Goal: Task Accomplishment & Management: Manage account settings

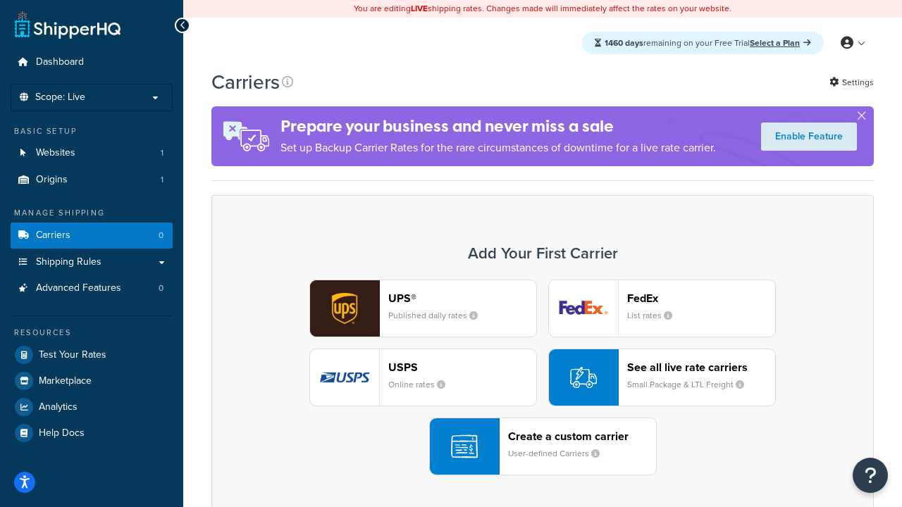
click at [542, 378] on div "UPS® Published daily rates FedEx List rates USPS Online rates See all live rate…" at bounding box center [542, 378] width 633 height 196
click at [701, 298] on header "FedEx" at bounding box center [701, 298] width 148 height 13
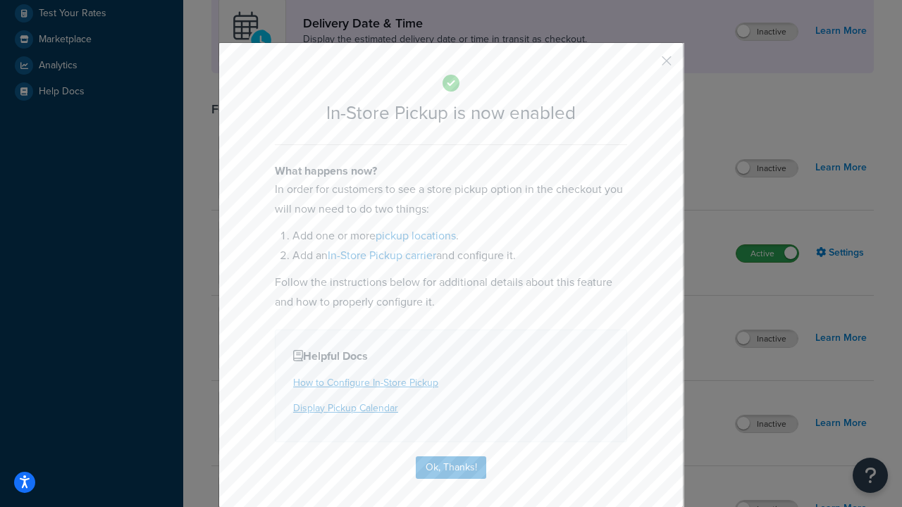
scroll to position [395, 0]
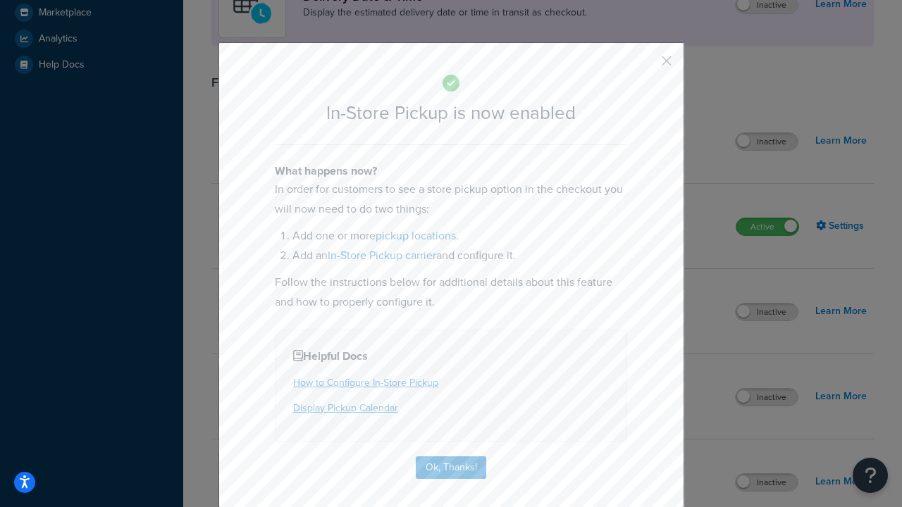
click at [645, 66] on button "button" at bounding box center [646, 66] width 4 height 4
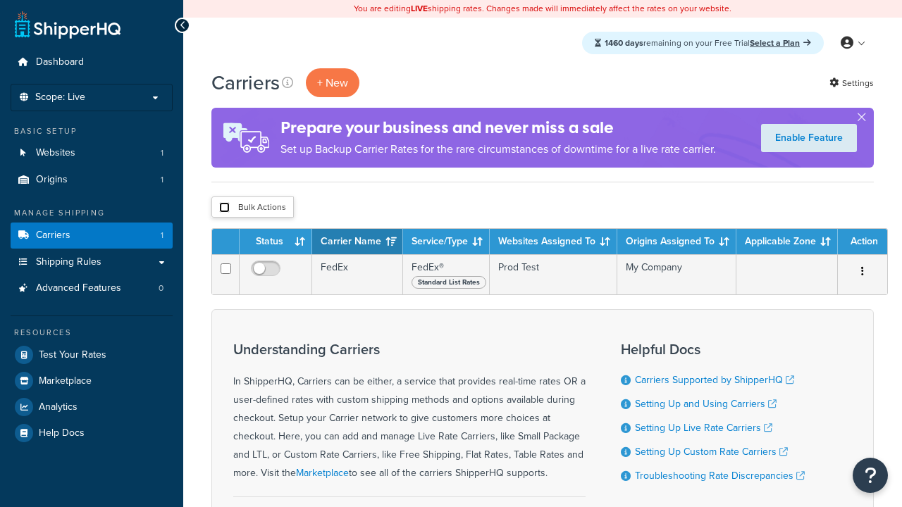
click at [224, 208] on input "checkbox" at bounding box center [224, 207] width 11 height 11
checkbox input "true"
click at [0, 0] on button "Delete" at bounding box center [0, 0] width 0 height 0
